Goal: Task Accomplishment & Management: Manage account settings

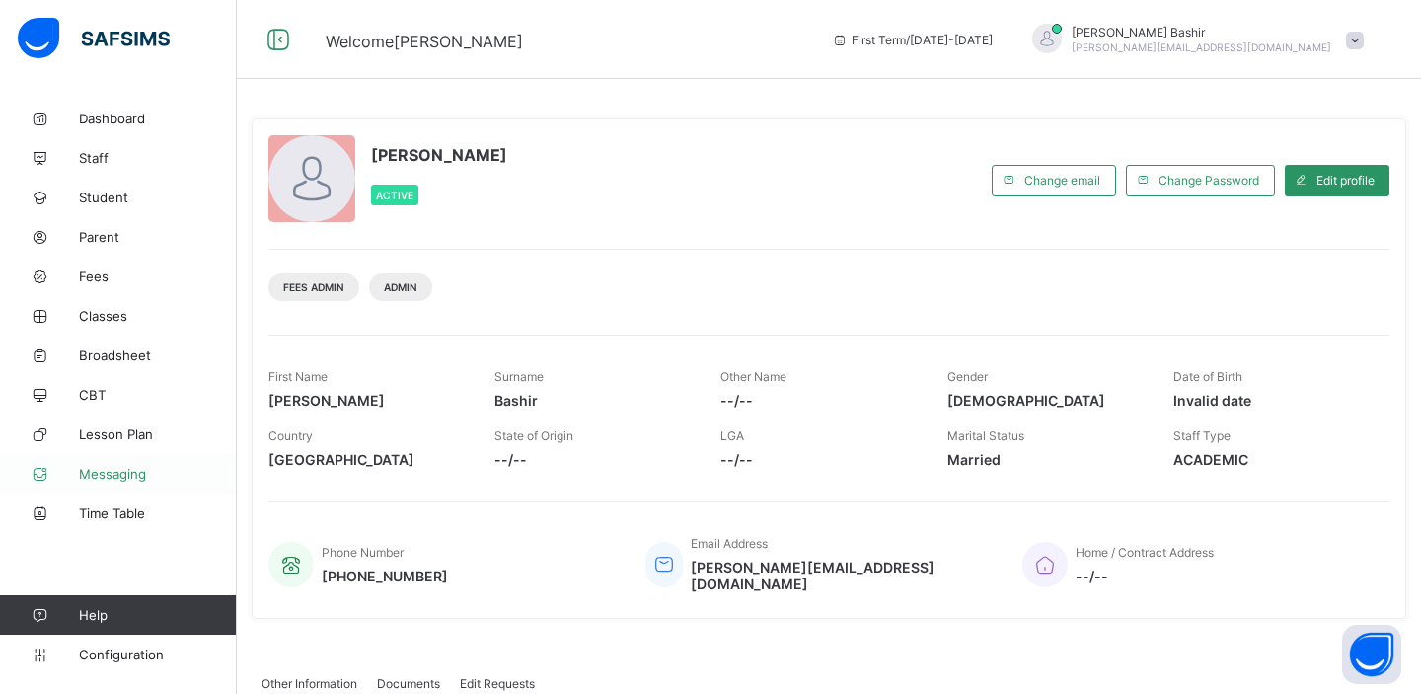
click at [108, 473] on span "Messaging" at bounding box center [158, 474] width 158 height 16
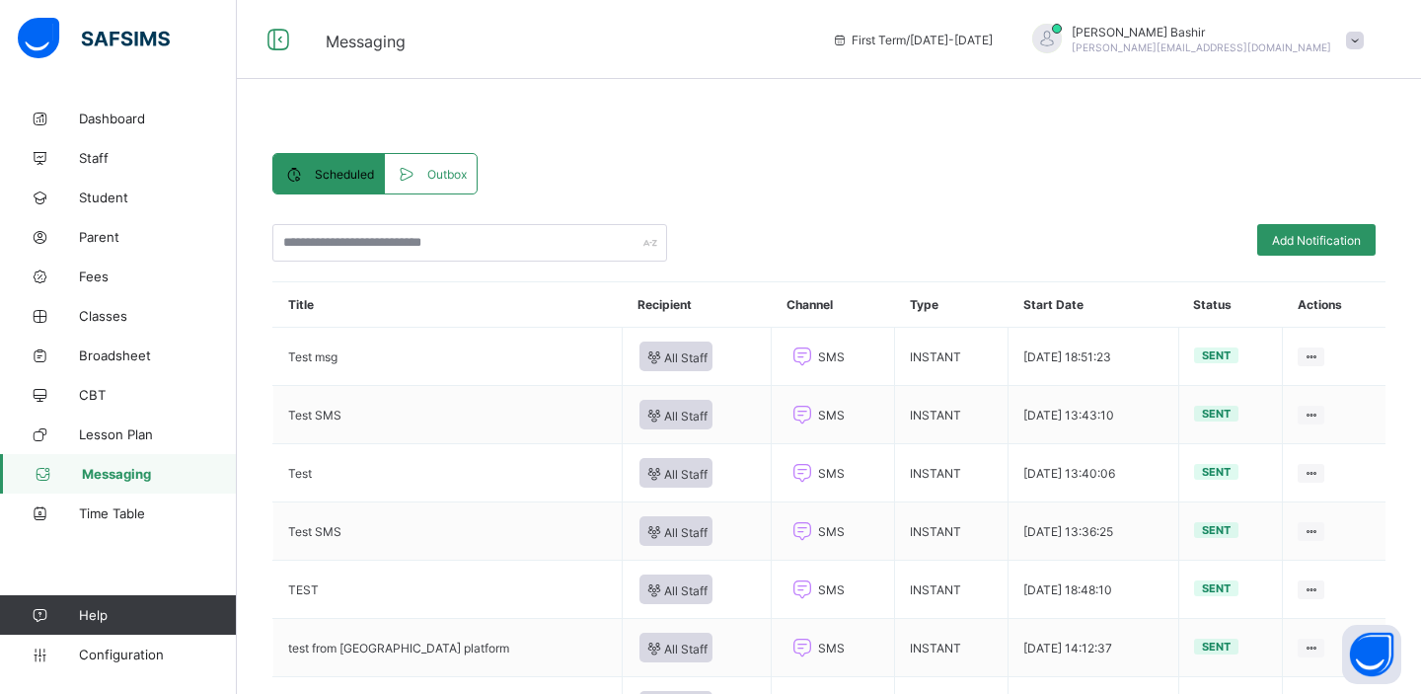
click at [456, 177] on span "Outbox" at bounding box center [446, 174] width 39 height 15
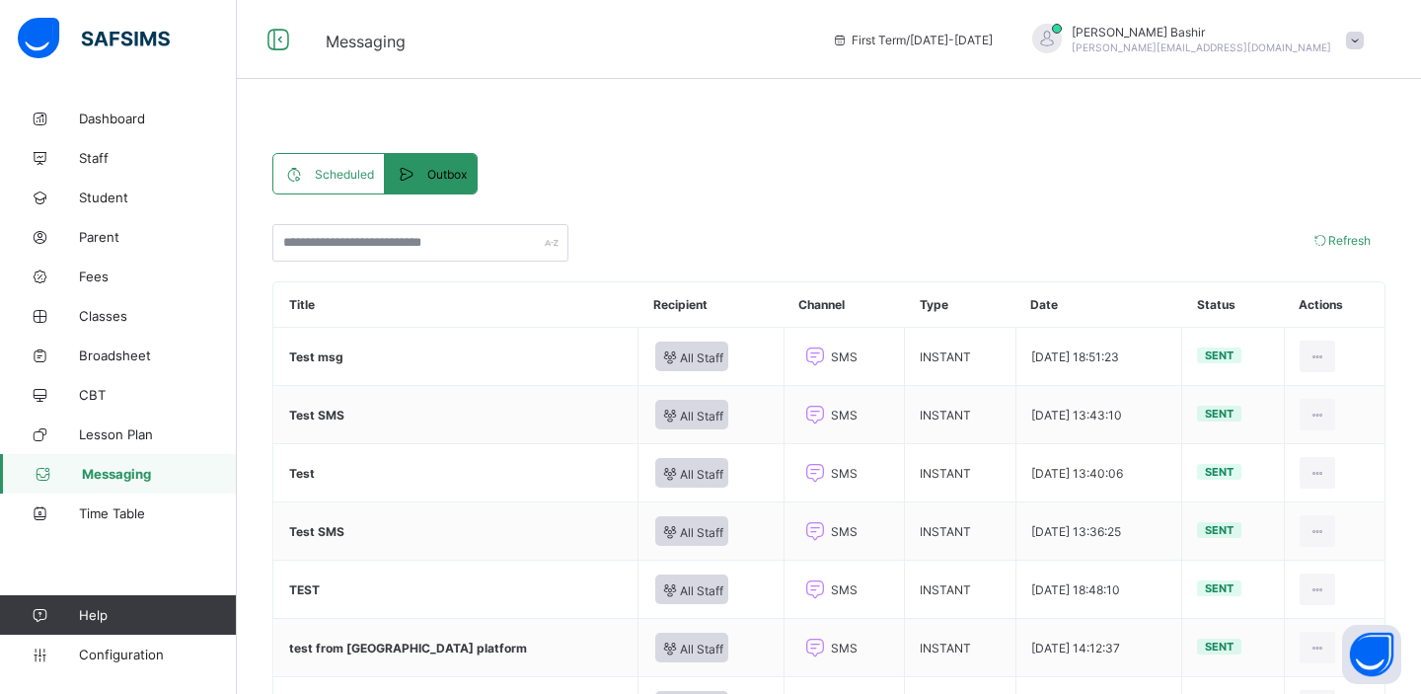
click at [342, 179] on span "Scheduled" at bounding box center [344, 174] width 59 height 15
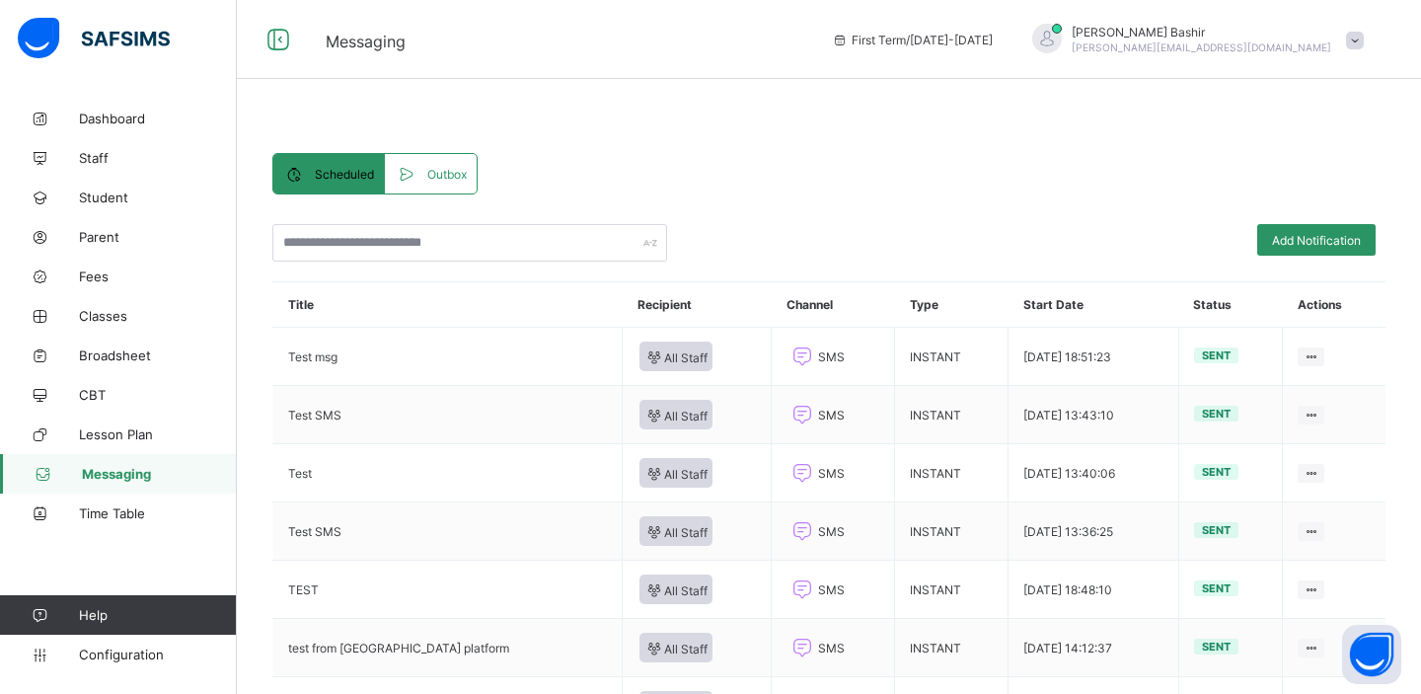
click at [416, 173] on icon at bounding box center [406, 174] width 22 height 20
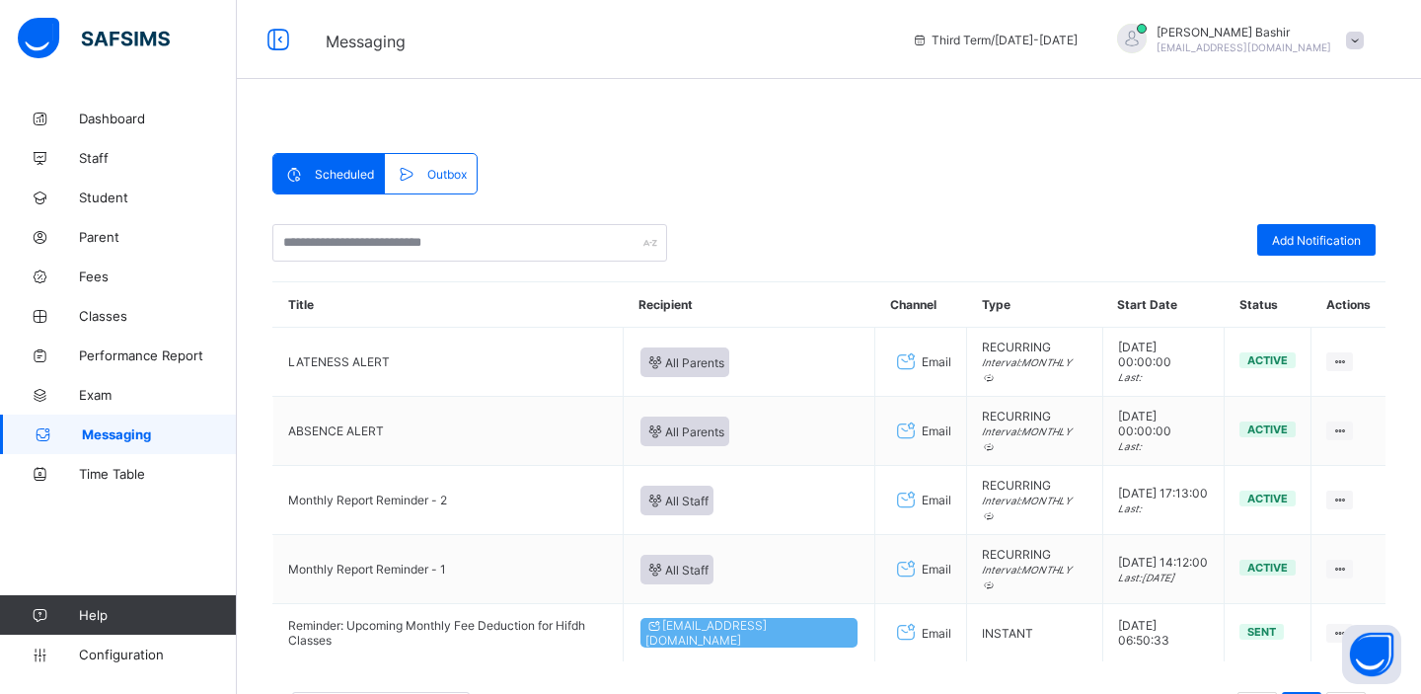
click at [417, 163] on div "Outbox" at bounding box center [430, 173] width 91 height 39
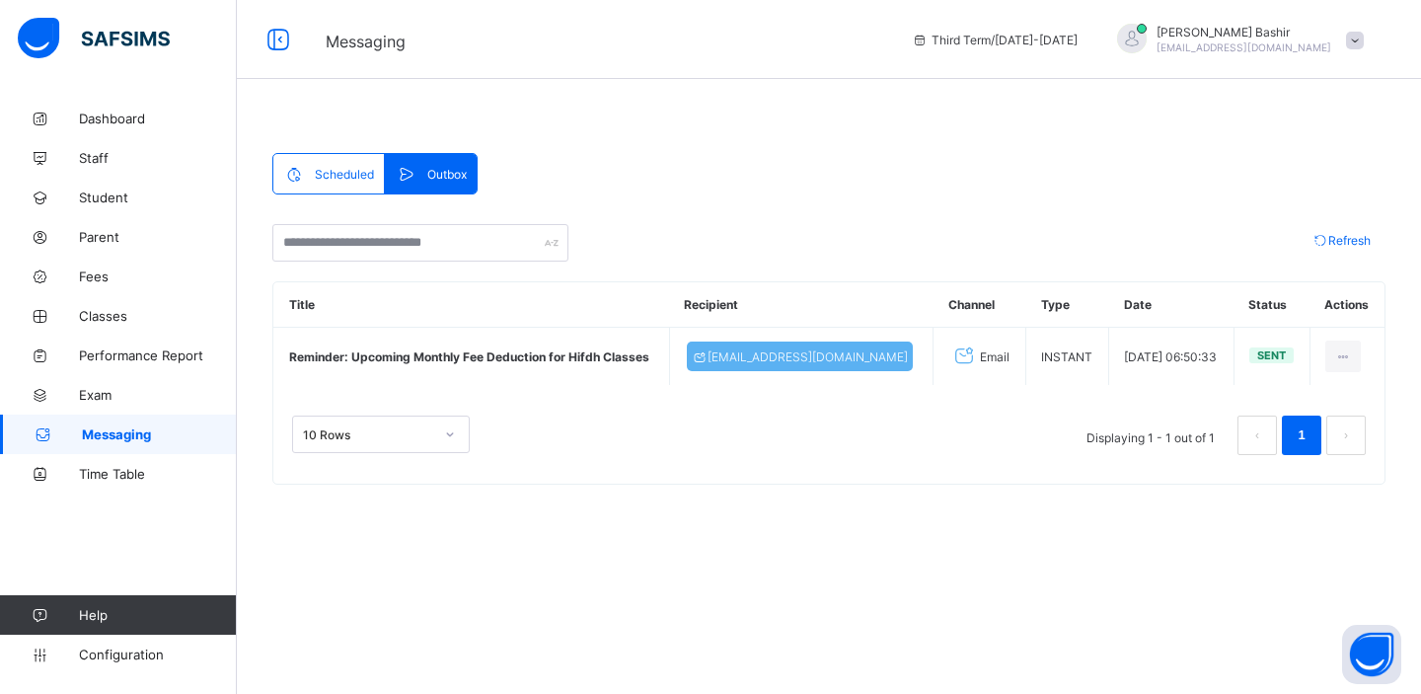
click at [319, 169] on span "Scheduled" at bounding box center [344, 174] width 59 height 15
